Goal: Information Seeking & Learning: Learn about a topic

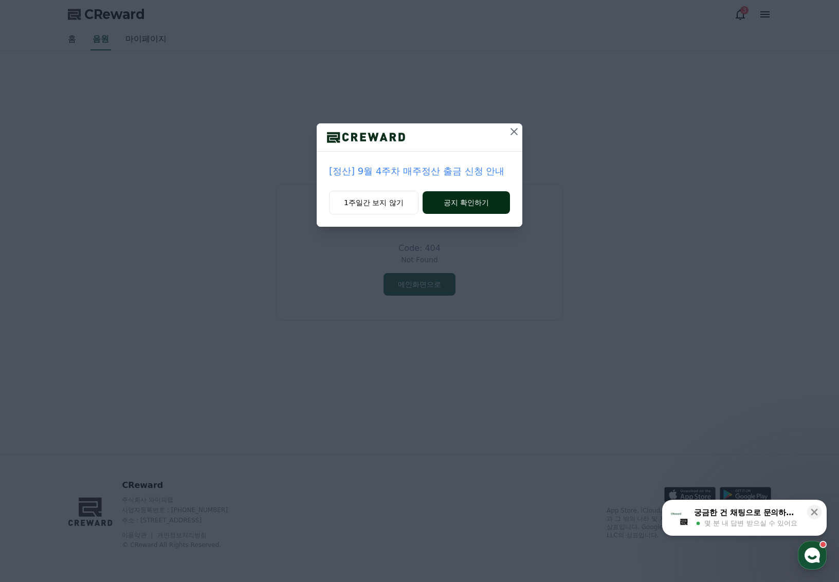
click at [451, 202] on button "공지 확인하기" at bounding box center [466, 202] width 87 height 23
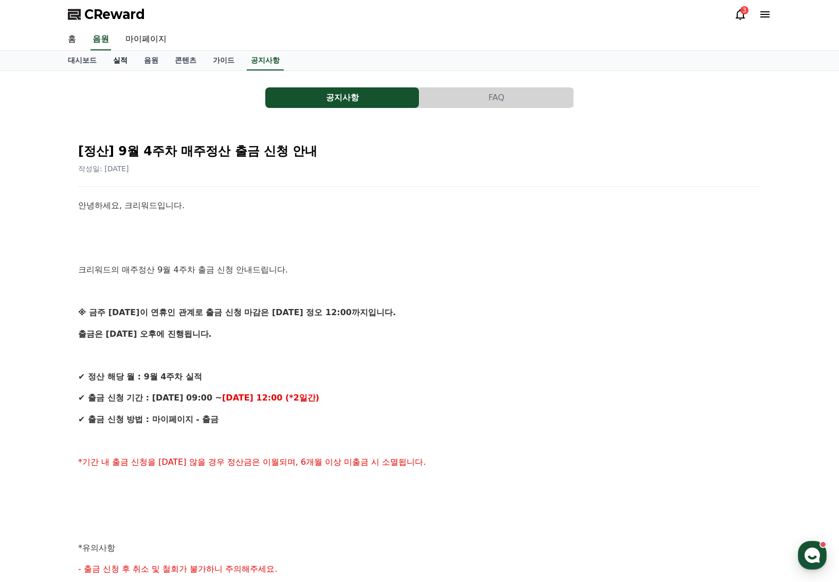
click at [116, 60] on link "실적" at bounding box center [120, 61] width 31 height 20
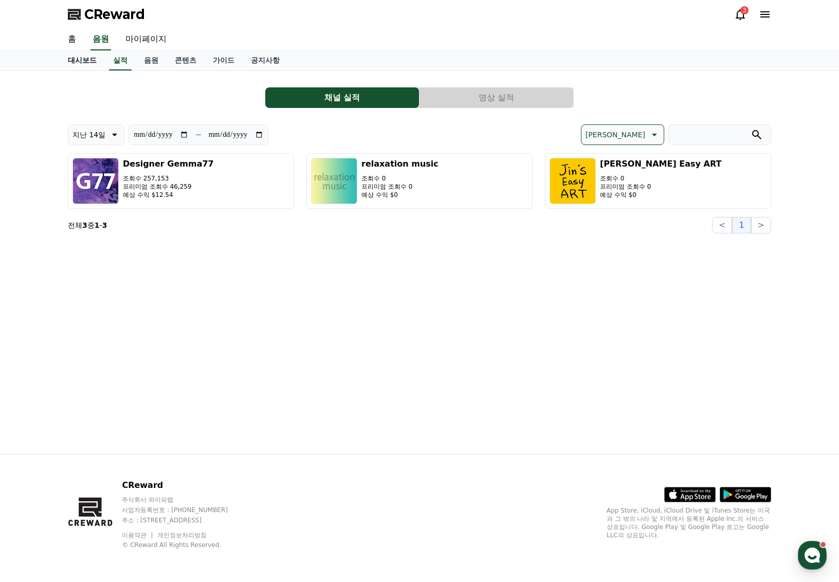
click at [80, 61] on link "대시보드" at bounding box center [82, 61] width 45 height 20
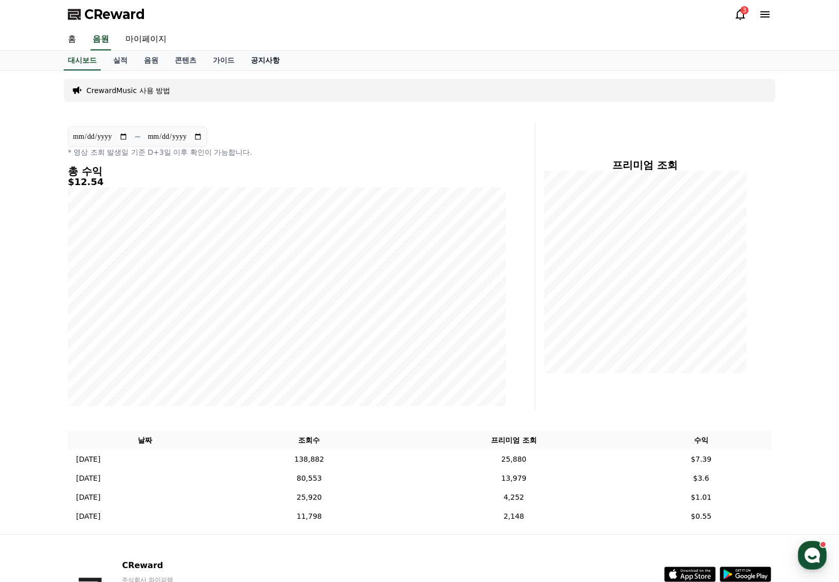
click at [250, 59] on link "공지사항" at bounding box center [265, 61] width 45 height 20
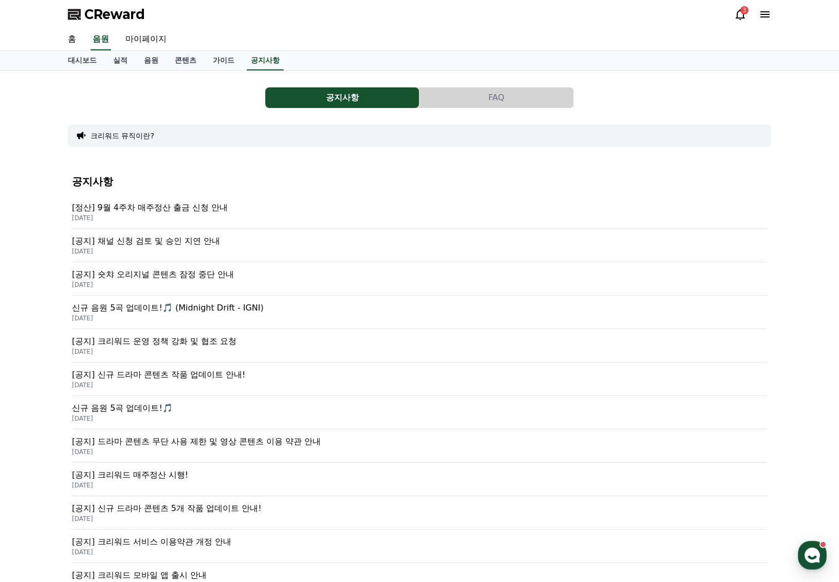
click at [160, 209] on p "[정산] 9월 4주차 매주정산 출금 신청 안내" at bounding box center [419, 208] width 695 height 12
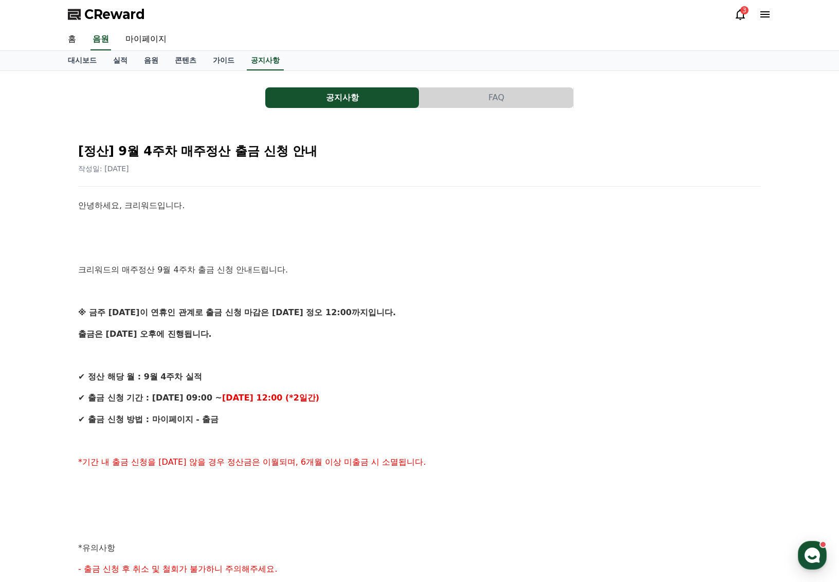
click at [741, 14] on icon at bounding box center [740, 14] width 12 height 12
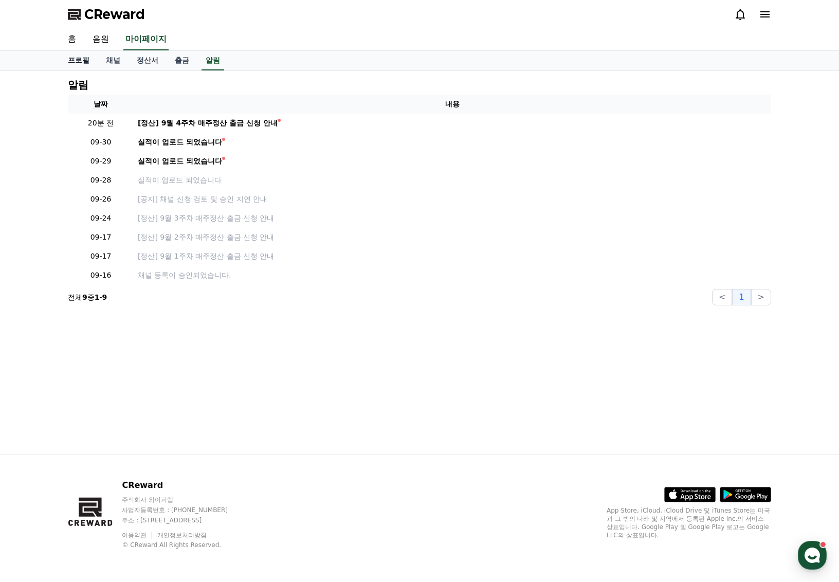
click at [79, 58] on link "프로필" at bounding box center [79, 61] width 38 height 20
select select "**********"
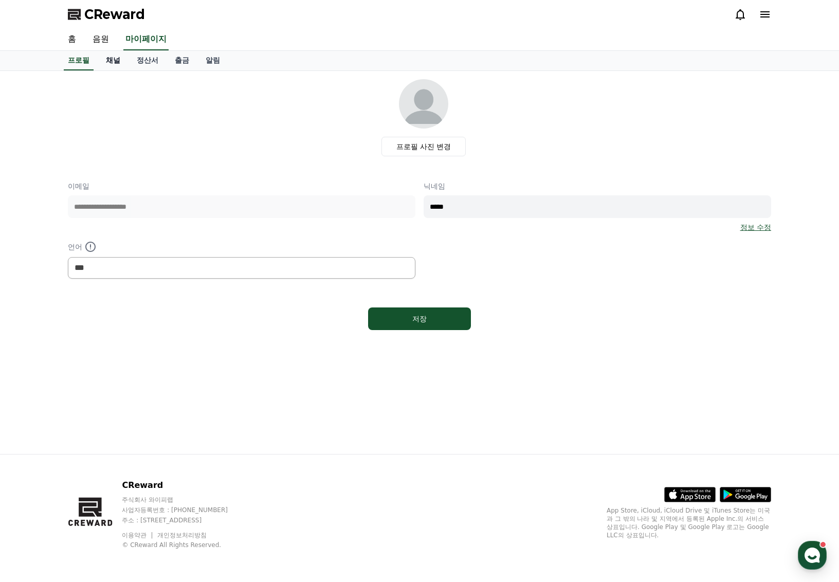
click at [109, 59] on link "채널" at bounding box center [113, 61] width 31 height 20
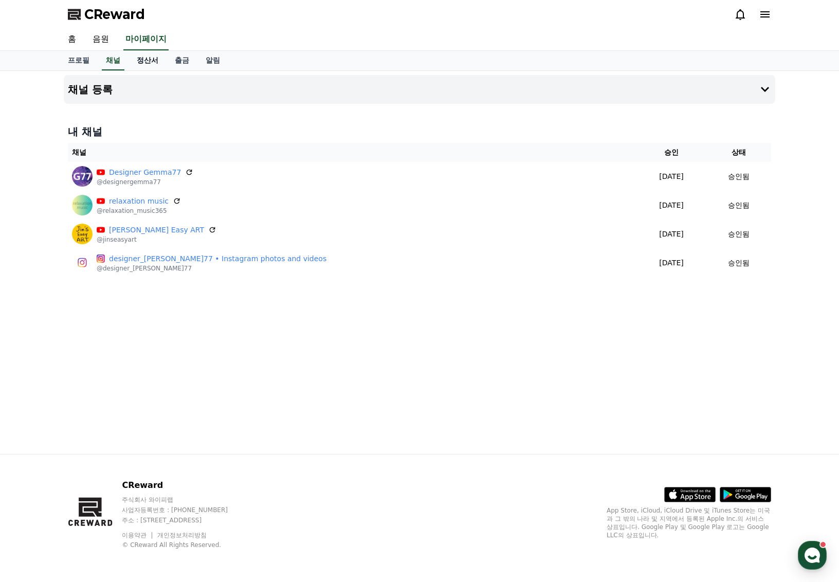
click at [140, 59] on link "정산서" at bounding box center [148, 61] width 38 height 20
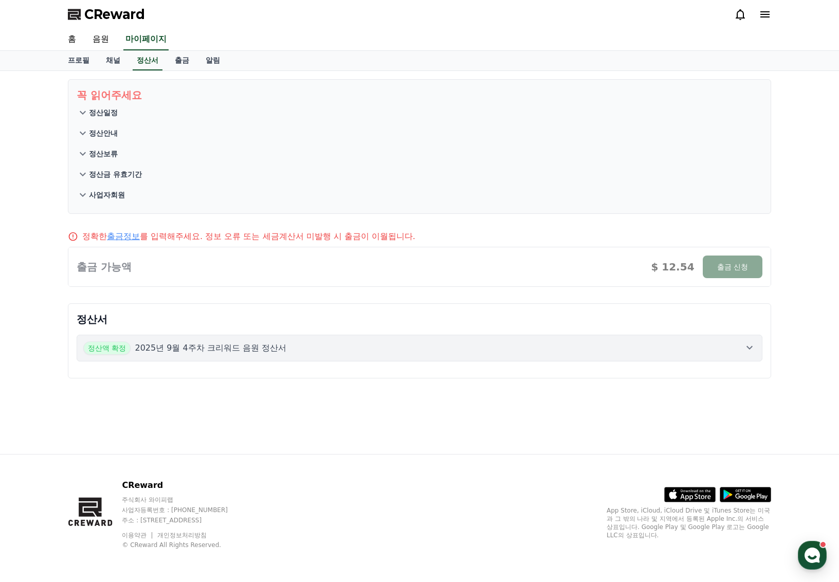
click at [106, 132] on p "정산안내" at bounding box center [103, 133] width 29 height 10
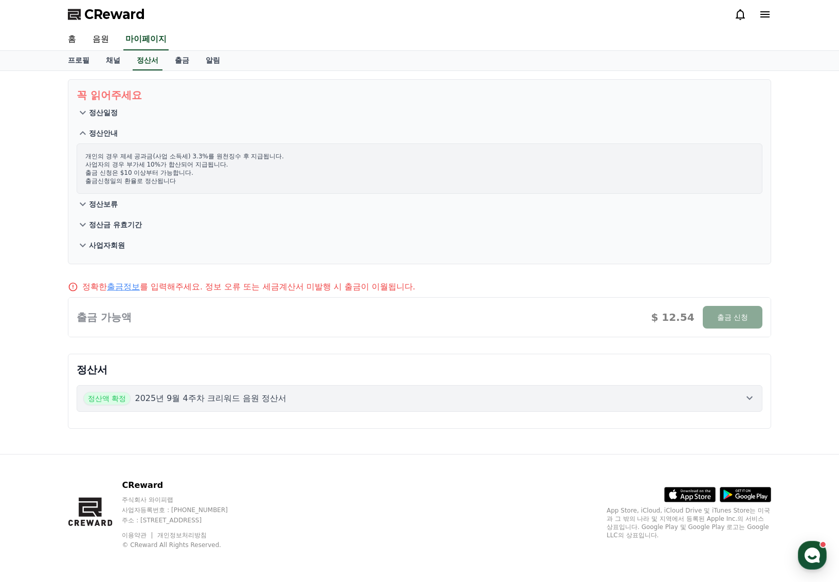
click at [95, 203] on p "정산보류" at bounding box center [103, 204] width 29 height 10
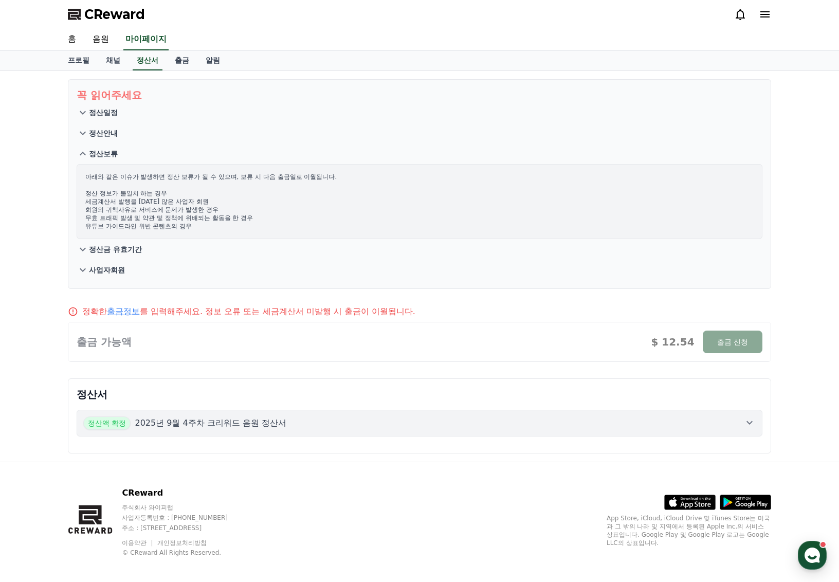
click at [101, 246] on p "정산금 유효기간" at bounding box center [115, 249] width 53 height 10
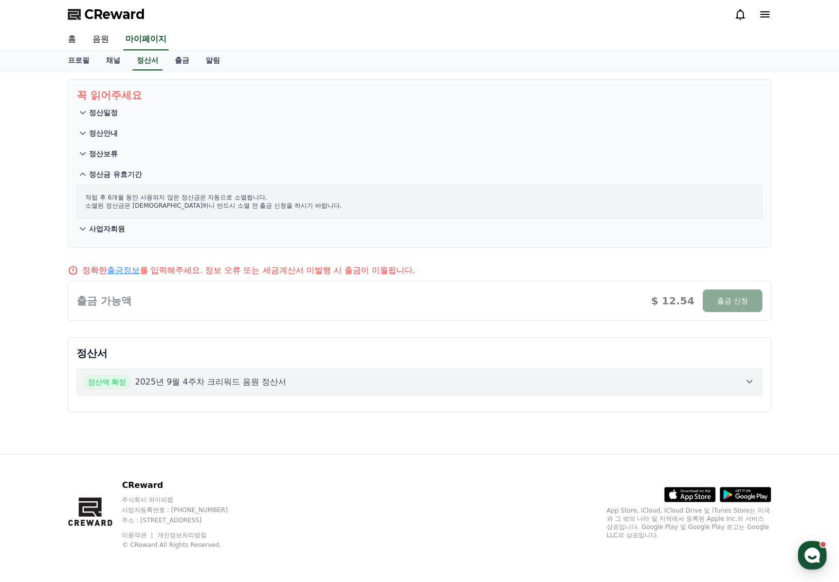
click at [102, 229] on p "사업자회원" at bounding box center [107, 229] width 36 height 10
